Goal: Find specific page/section: Find specific page/section

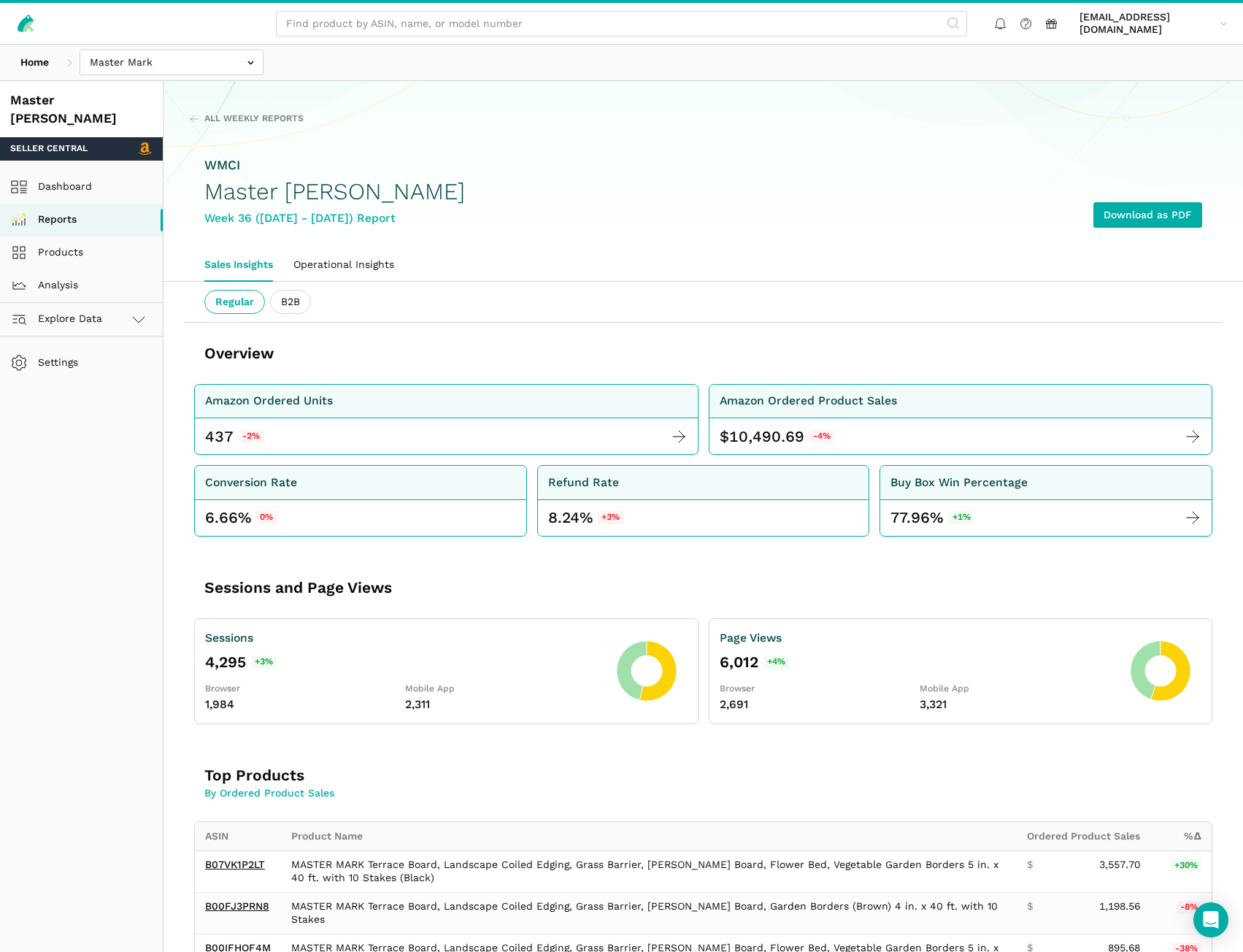
scroll to position [2333, 0]
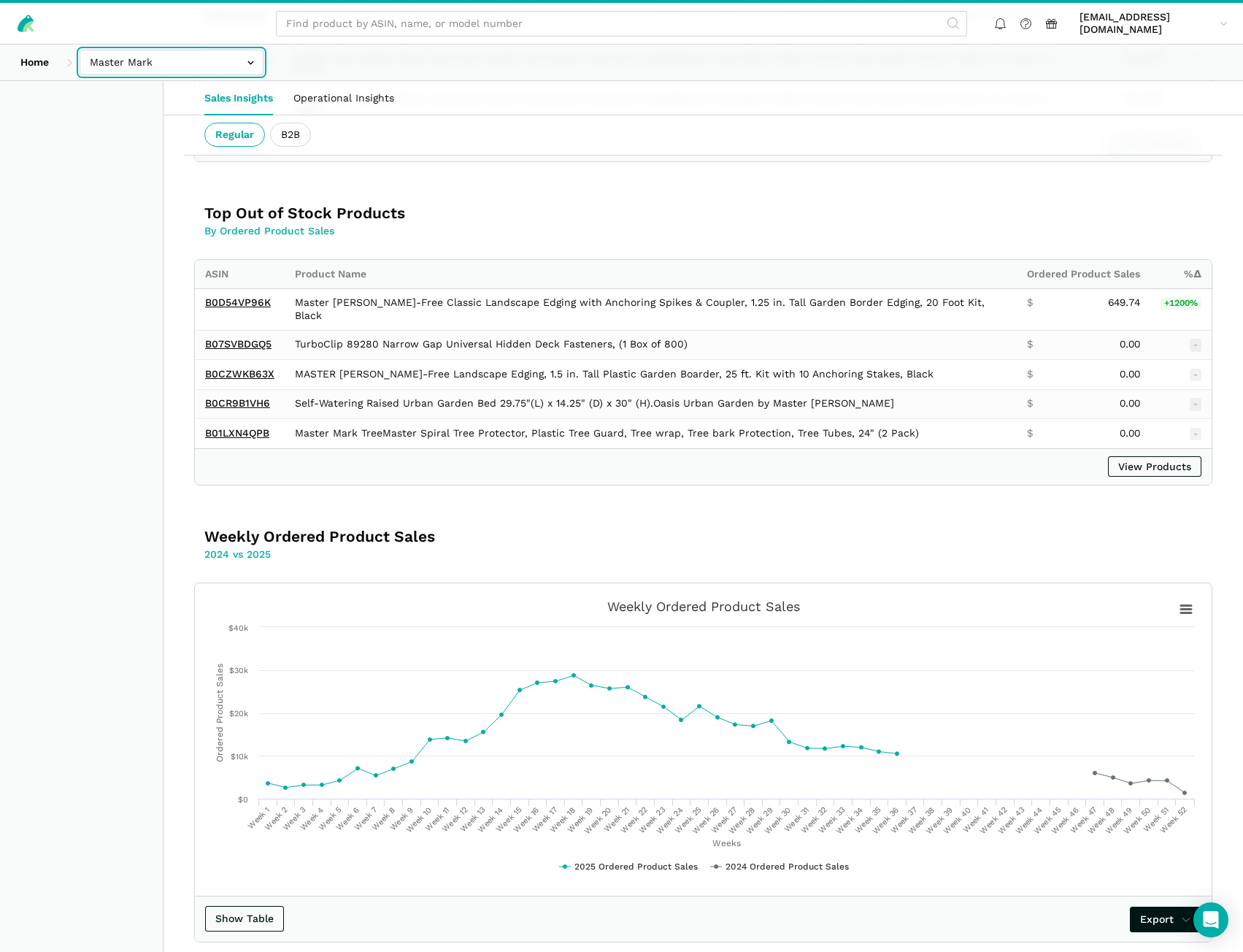
click at [180, 68] on input "text" at bounding box center [171, 63] width 184 height 26
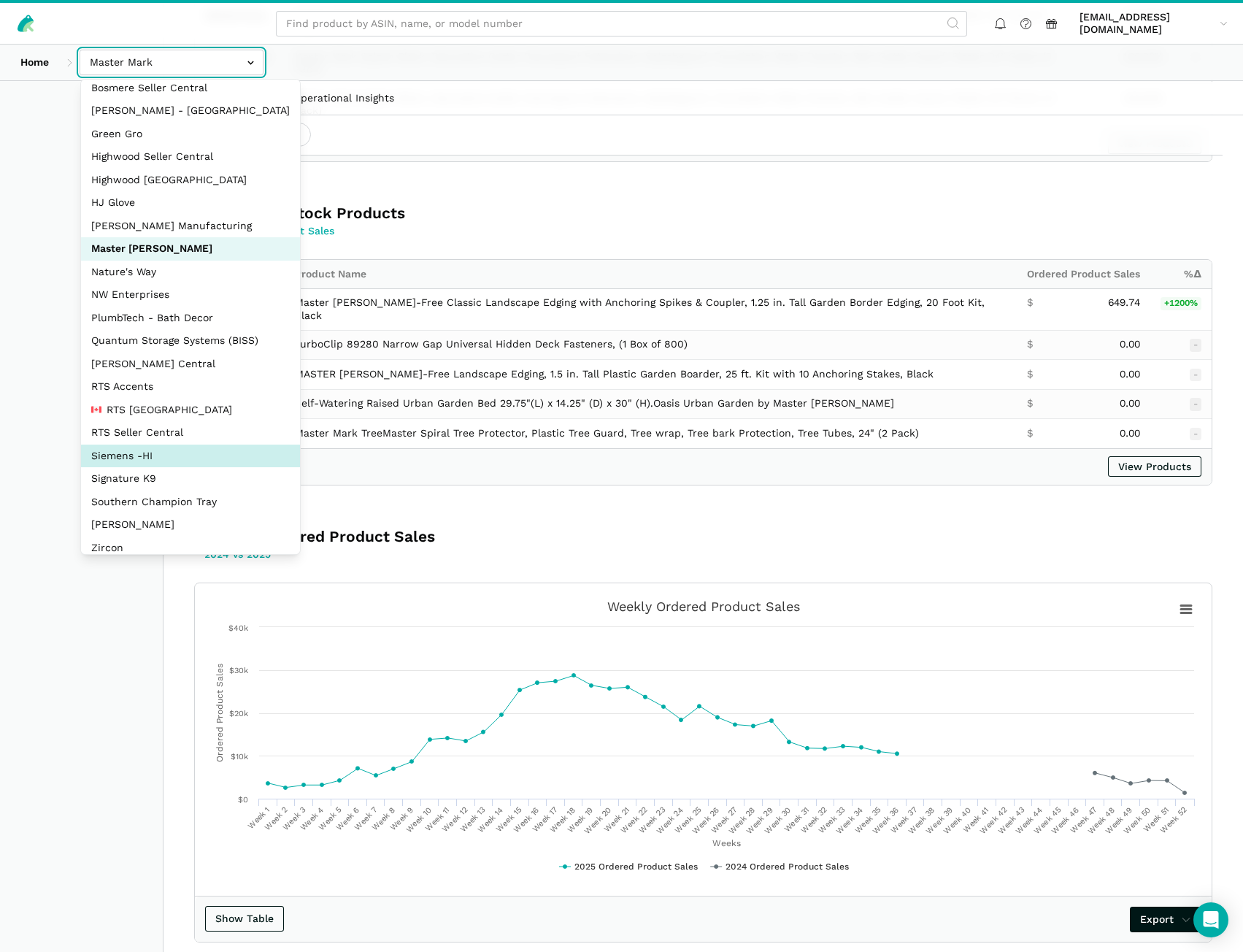
scroll to position [65, 0]
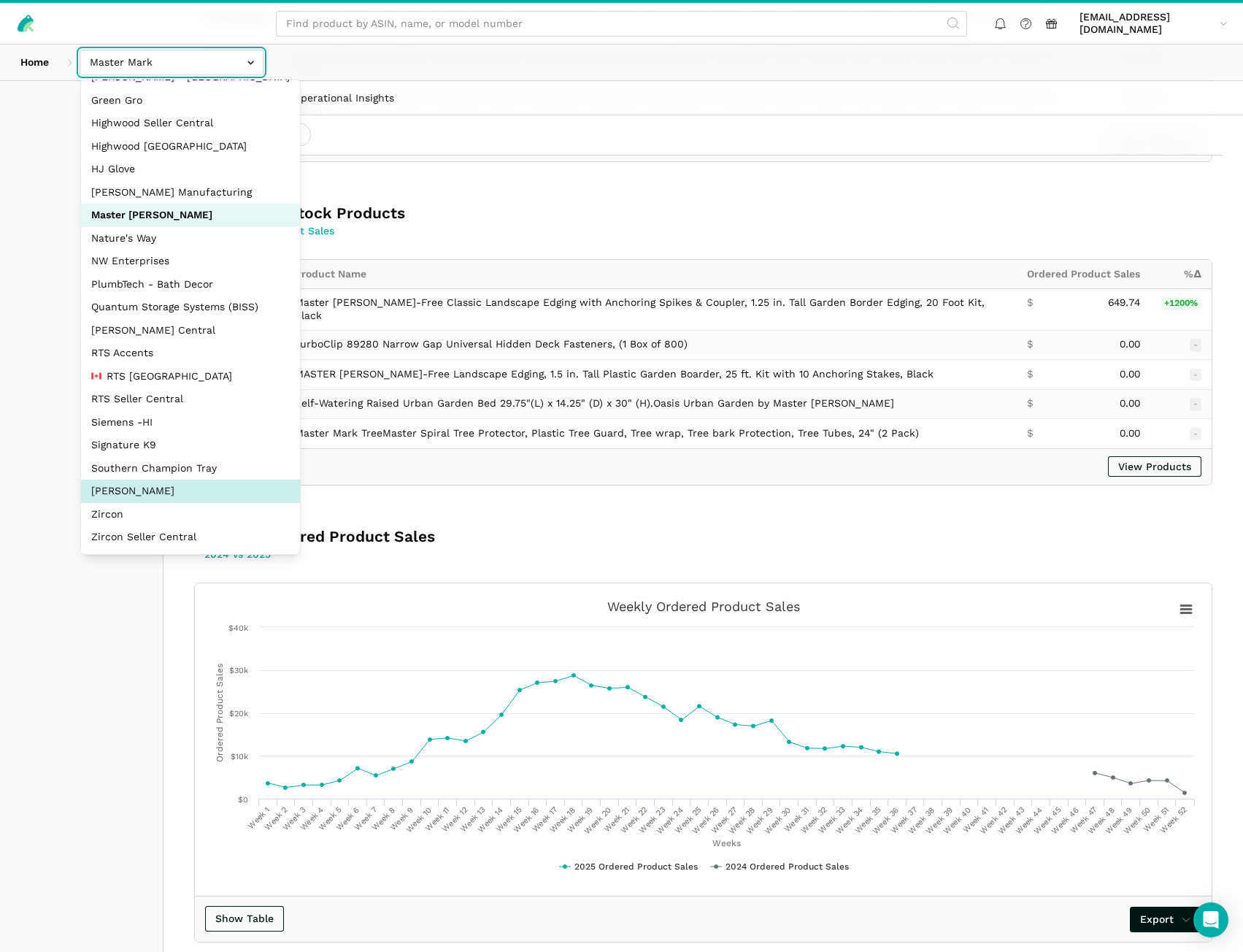
select select "5moWWUoXWPPauPLKpEqKhGJ3"
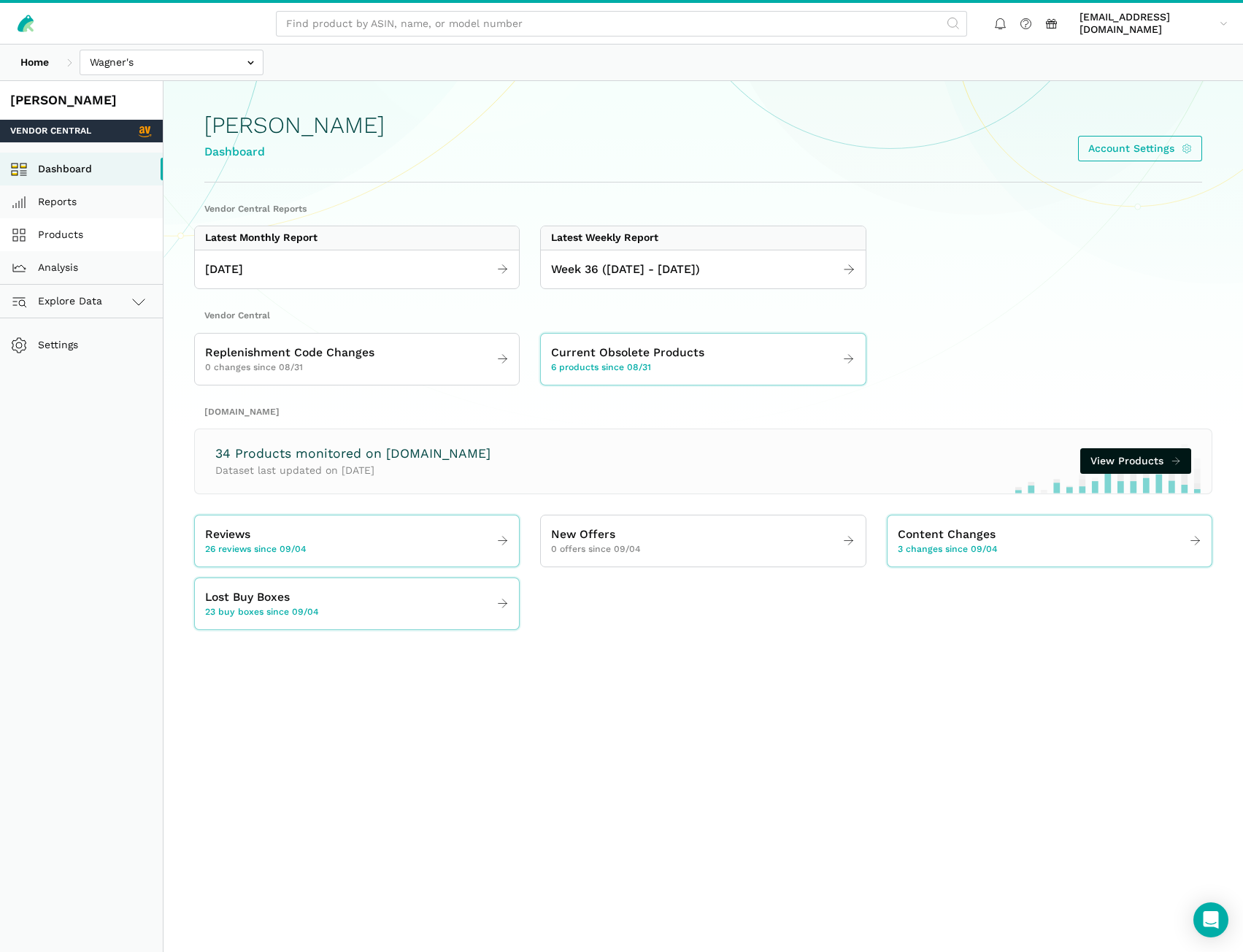
click at [80, 231] on link "Products" at bounding box center [82, 234] width 163 height 32
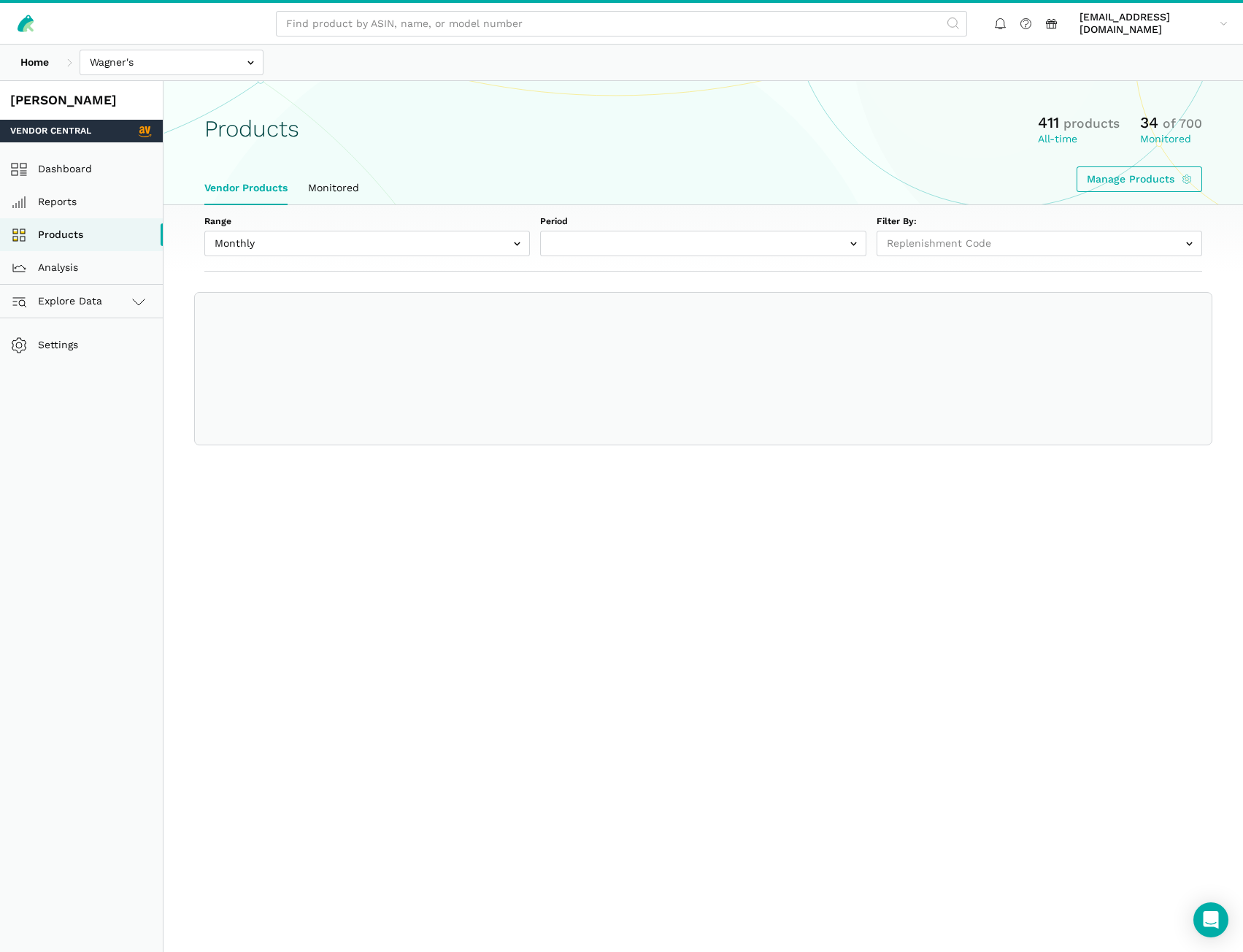
select select
select select "Monthly|[DATE]"
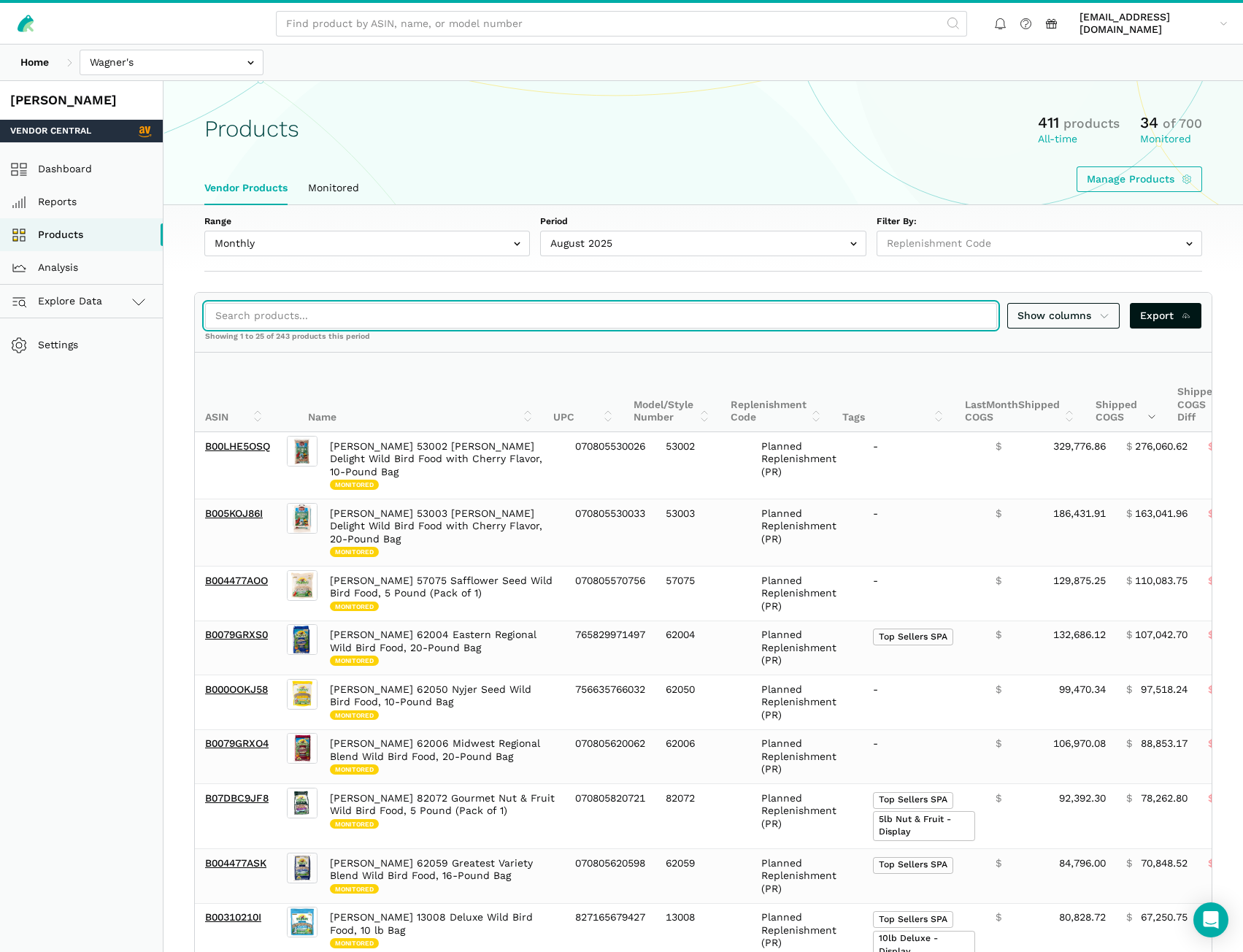
click at [329, 318] on input "search" at bounding box center [600, 316] width 792 height 26
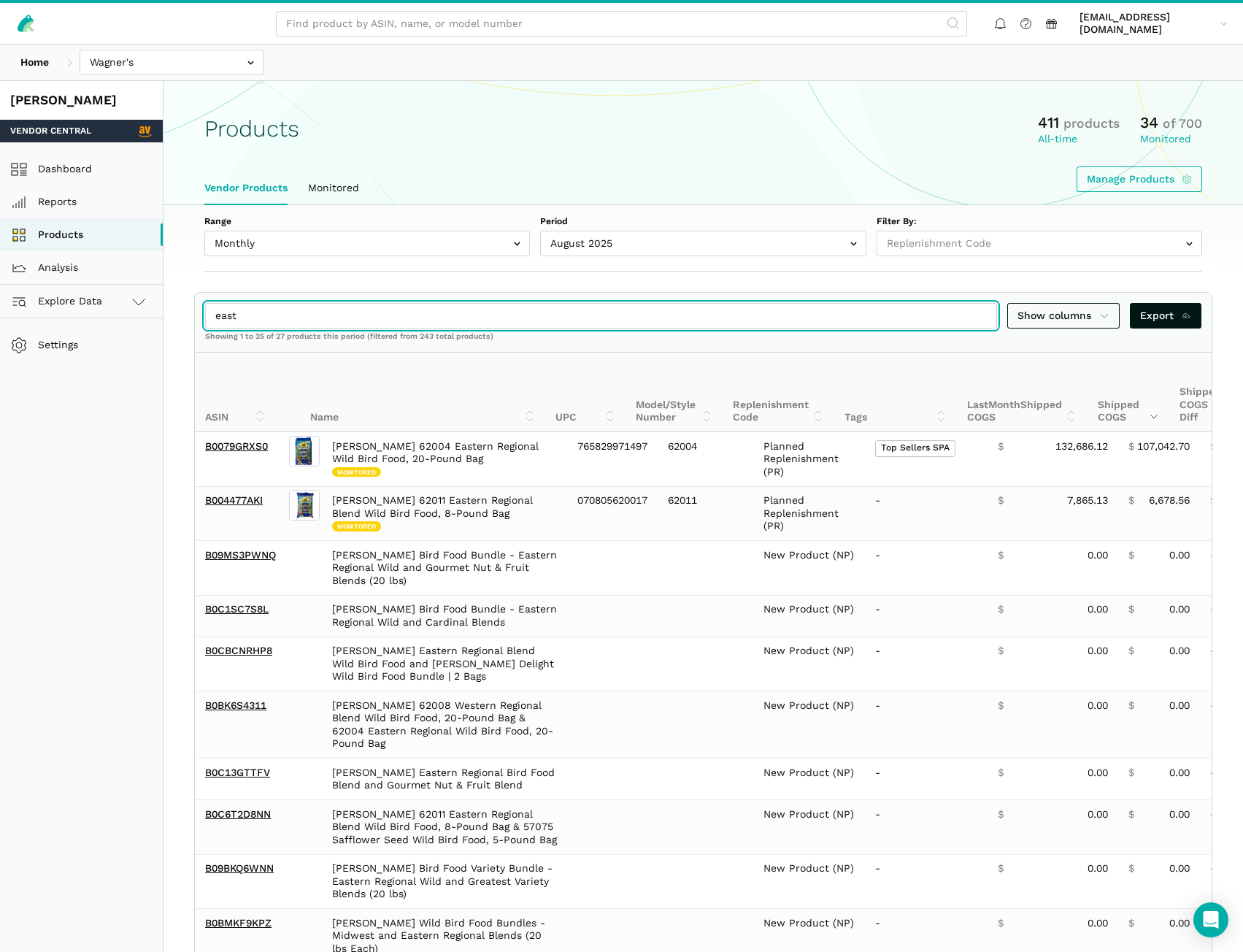
drag, startPoint x: 319, startPoint y: 315, endPoint x: 192, endPoint y: 307, distance: 127.3
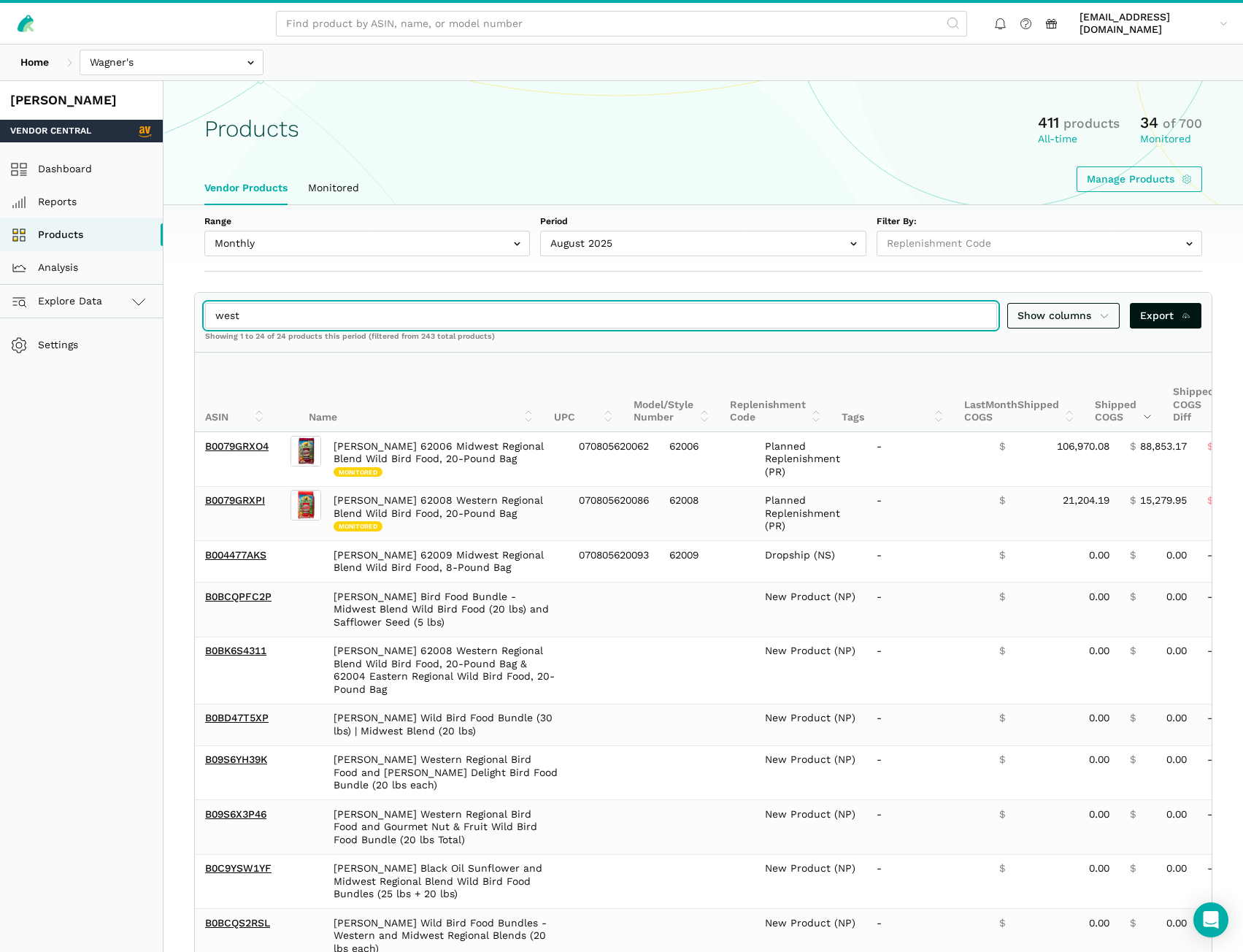
drag, startPoint x: 309, startPoint y: 317, endPoint x: 167, endPoint y: 317, distance: 142.0
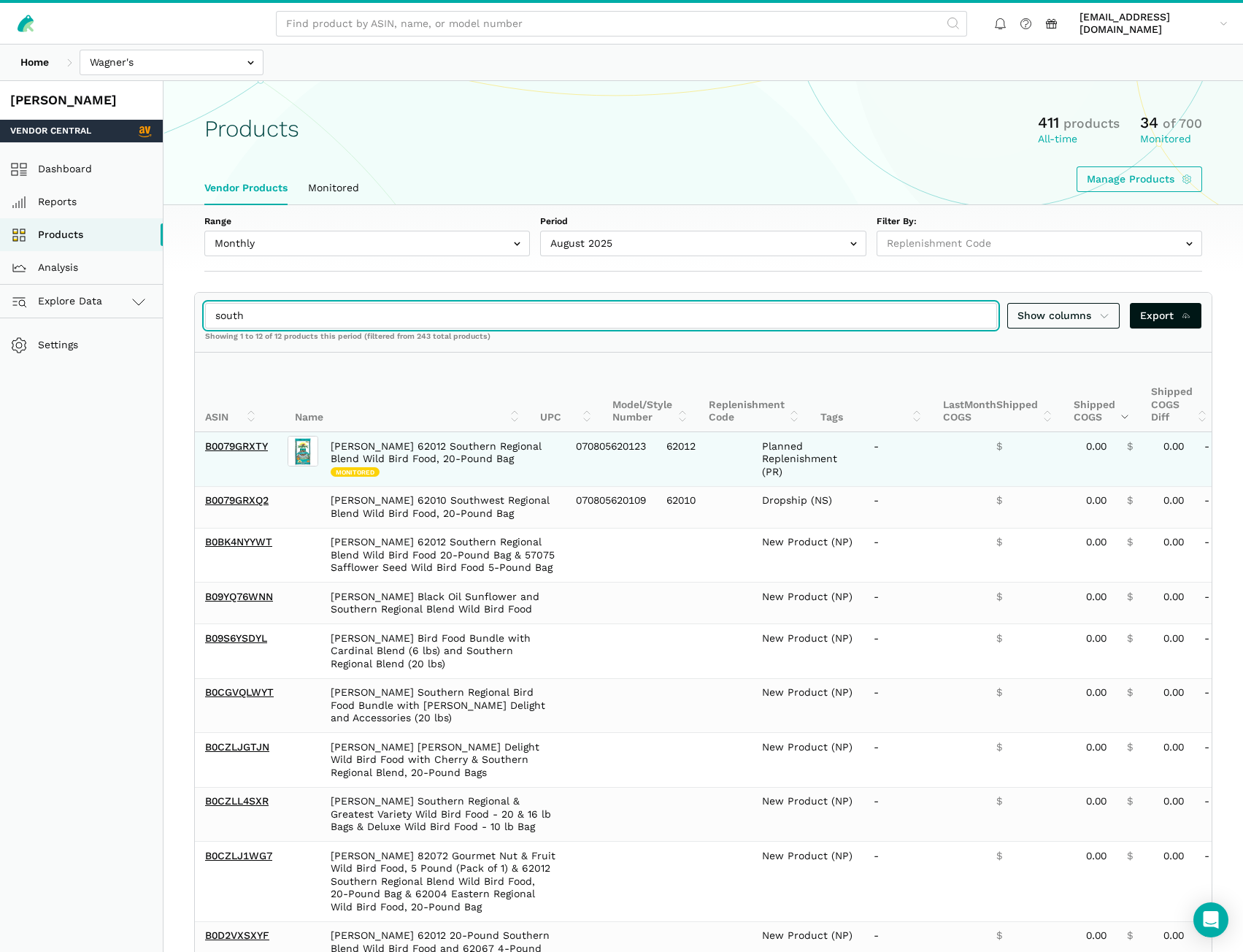
type input "south"
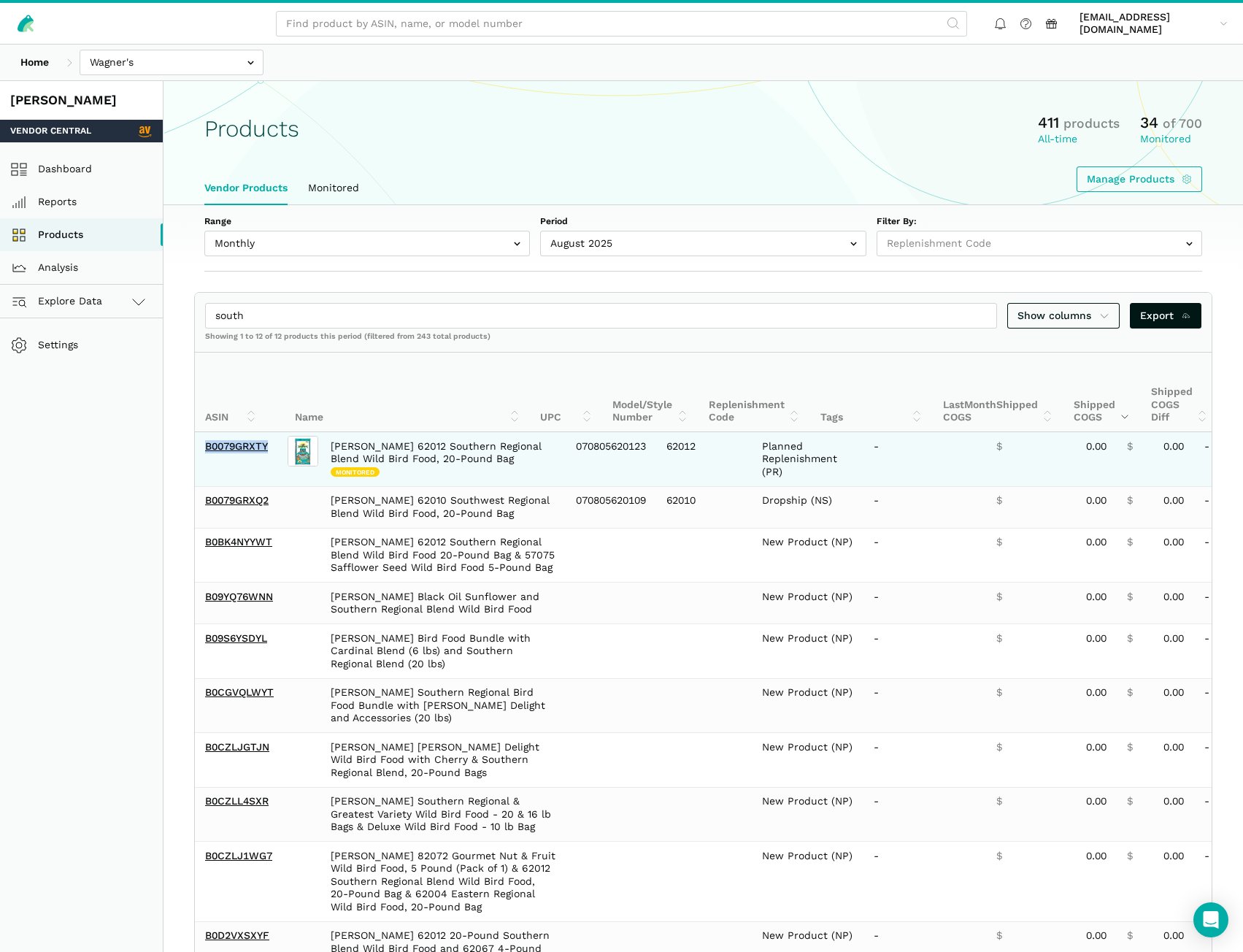
drag, startPoint x: 270, startPoint y: 453, endPoint x: 206, endPoint y: 453, distance: 64.0
click at [206, 453] on td "B0079GRXTY" at bounding box center [239, 459] width 90 height 54
click at [239, 445] on link "B0079GRXTY" at bounding box center [236, 445] width 63 height 12
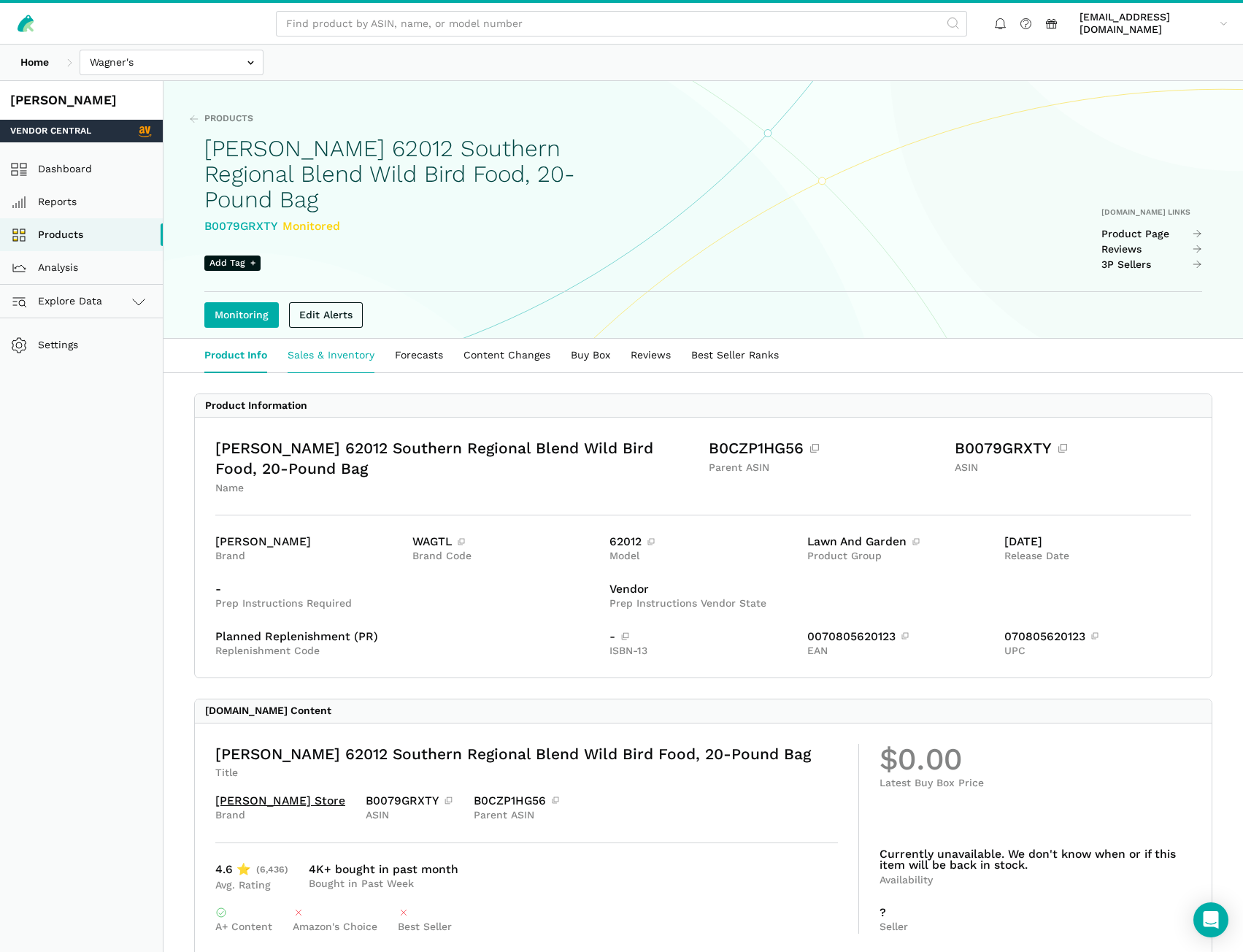
click at [337, 339] on link "Sales & Inventory" at bounding box center [331, 356] width 107 height 33
click at [327, 339] on link "Sales & Inventory" at bounding box center [331, 356] width 107 height 33
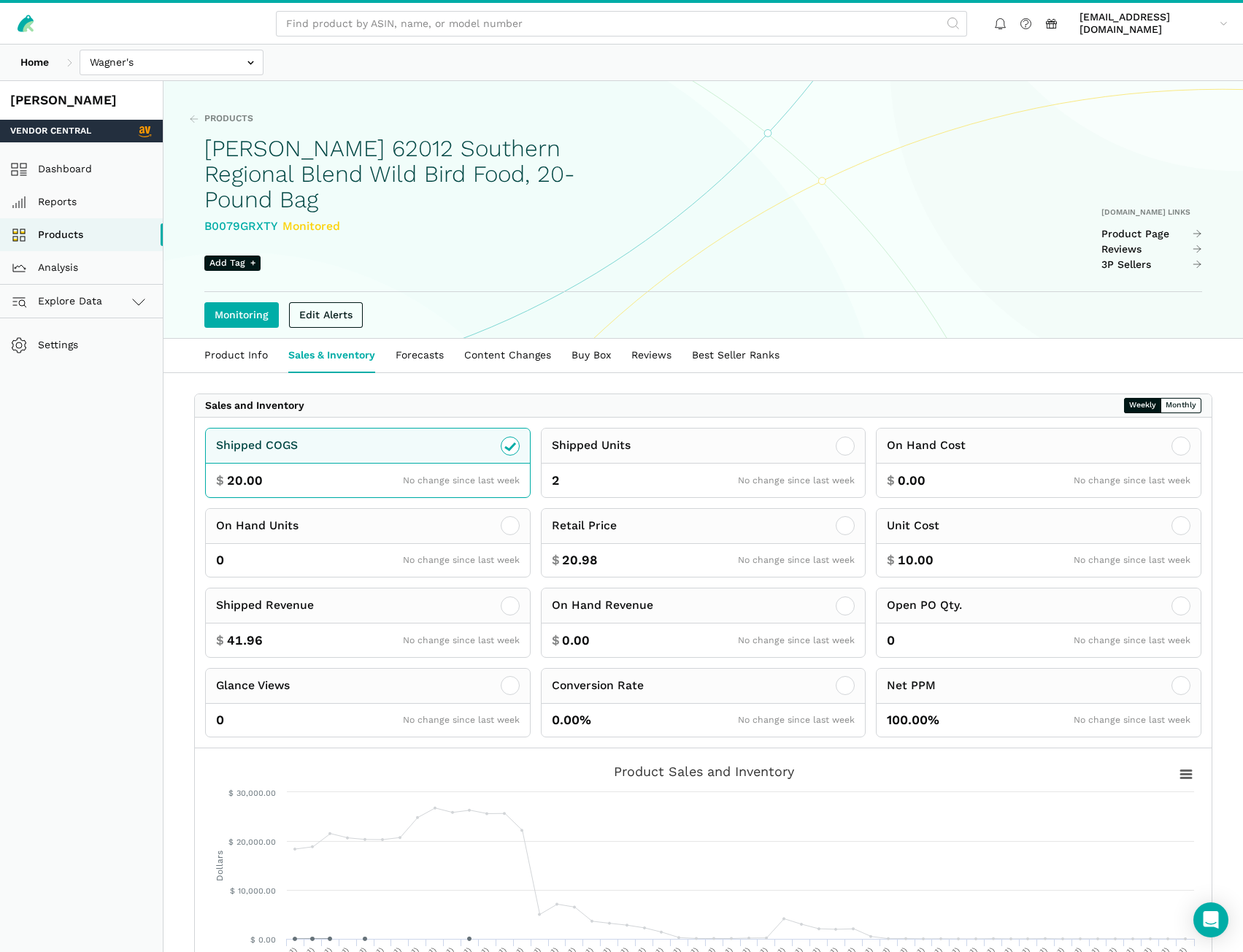
click at [1020, 64] on div "Home [GEOGRAPHIC_DATA] [GEOGRAPHIC_DATA] [PERSON_NAME] - [GEOGRAPHIC_DATA] Gree…" at bounding box center [622, 62] width 1243 height 36
click at [852, 437] on icon at bounding box center [845, 445] width 18 height 18
